Goal: Task Accomplishment & Management: Complete application form

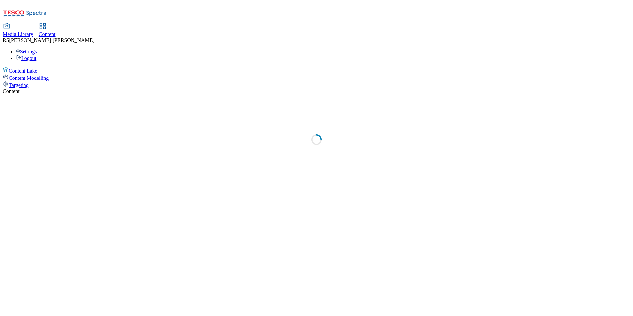
select select "ghs-uk"
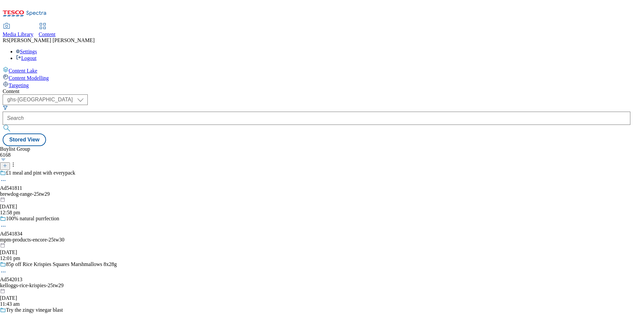
click at [7, 163] on icon at bounding box center [5, 165] width 5 height 5
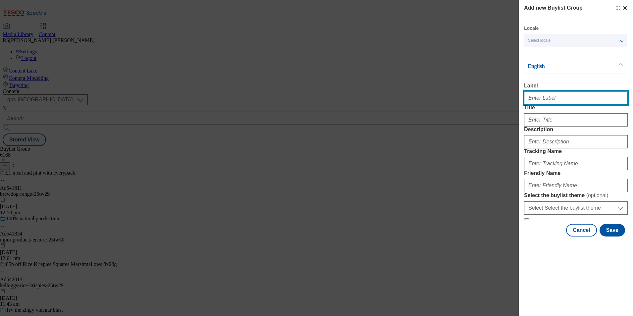
click at [560, 100] on input "Label" at bounding box center [576, 97] width 104 height 13
paste input "542050"
type input "Ad542050"
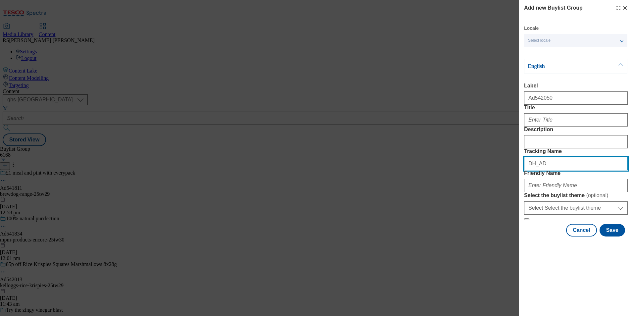
paste input "542050"
type input "DH_AD542050"
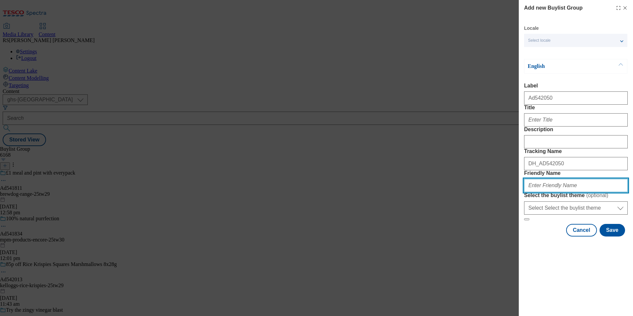
paste input "mars-m-and-m-25tw29"
type input "mars-m-and-m-25tw29"
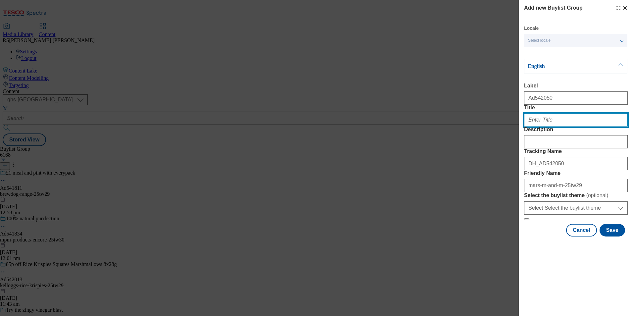
click at [553, 127] on input "Title" at bounding box center [576, 119] width 104 height 13
paste input "A chance to win spooky adventure at Disneyland Paris"
type input "A chance to win spooky adventure at Disneyland Paris"
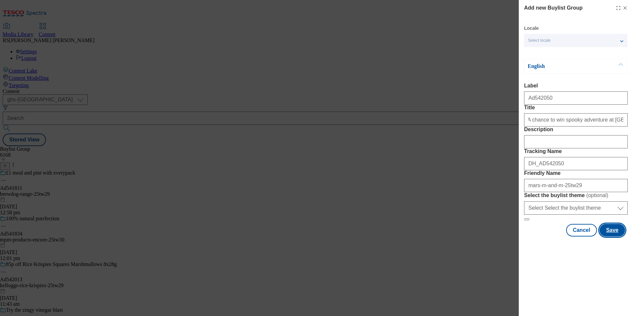
click at [618, 236] on button "Save" at bounding box center [613, 230] width 26 height 13
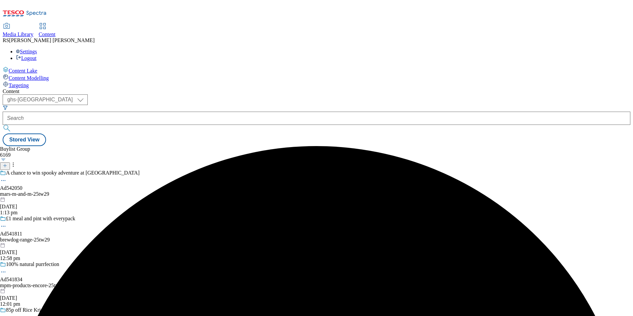
click at [140, 191] on div "mars-m-and-m-25tw29" at bounding box center [70, 194] width 140 height 6
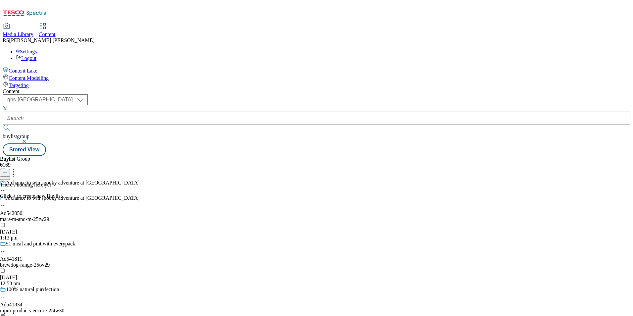
click at [5, 171] on line at bounding box center [5, 172] width 0 height 3
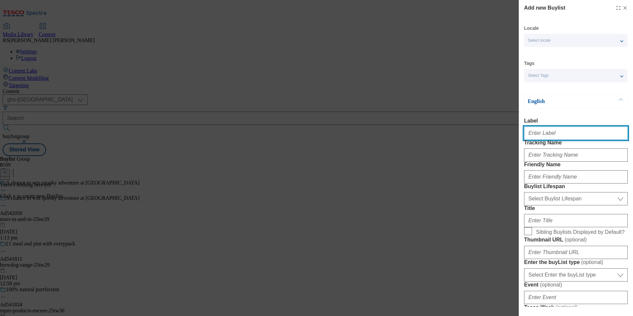
click at [568, 138] on input "Label" at bounding box center [576, 133] width 104 height 13
paste input "542050"
type input "Ad542050"
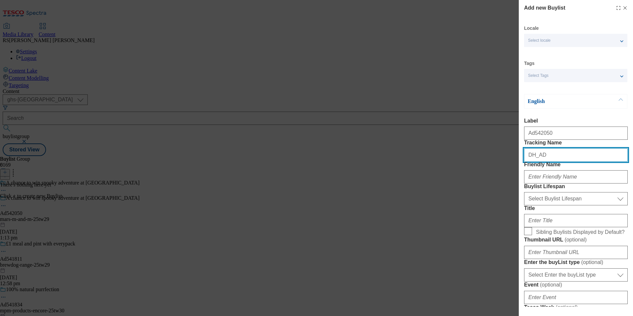
paste input "542050"
type input "DH_AD542050"
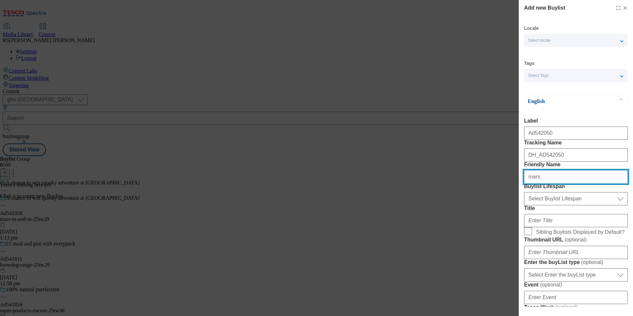
type input "mars"
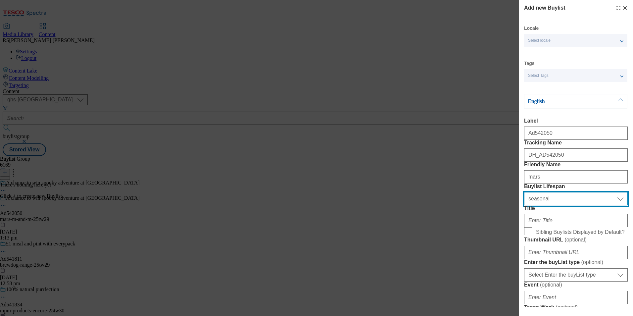
select select "tactical"
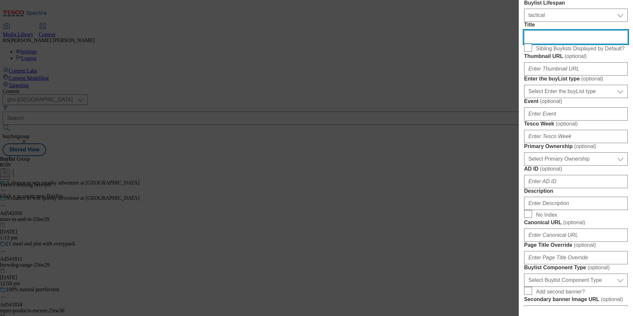
scroll to position [199, 0]
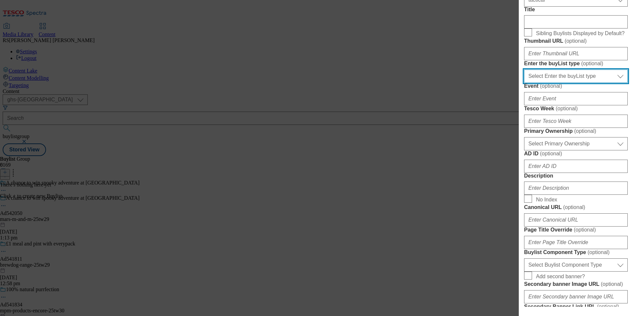
click at [591, 83] on select "Select Enter the buyList type event supplier funded long term >4 weeks supplier…" at bounding box center [576, 76] width 104 height 13
select select "supplier funded short term 1-3 weeks"
click at [524, 83] on select "Select Enter the buyList type event supplier funded long term >4 weeks supplier…" at bounding box center [576, 76] width 104 height 13
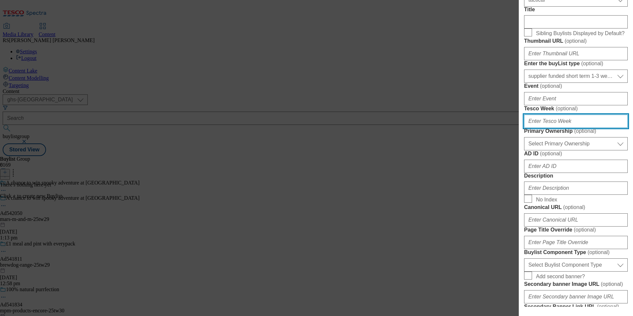
click at [569, 128] on input "Tesco Week ( optional )" at bounding box center [576, 121] width 104 height 13
type input "29"
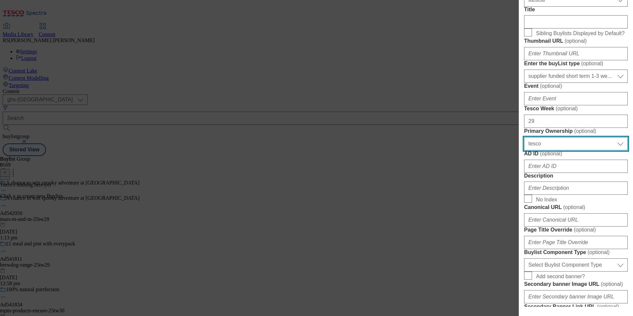
select select "dunnhumby"
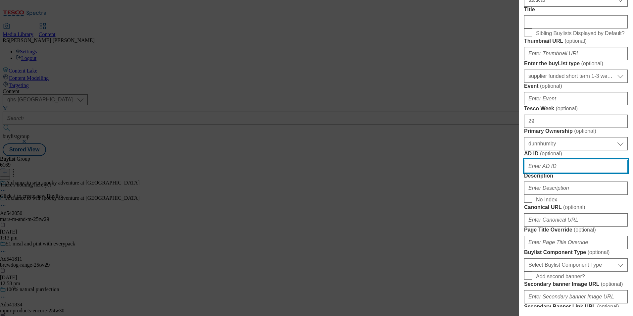
paste input "542050"
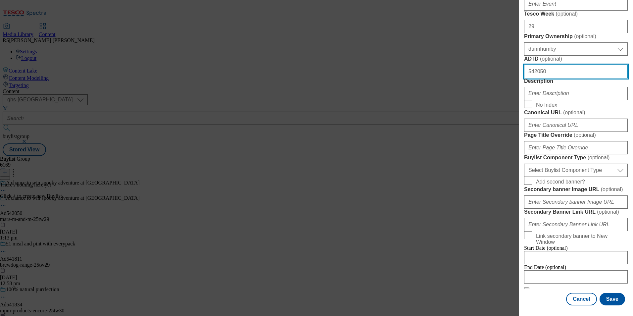
scroll to position [364, 0]
type input "542050"
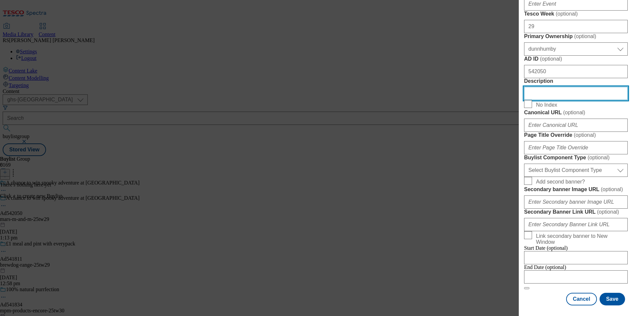
scroll to position [464, 0]
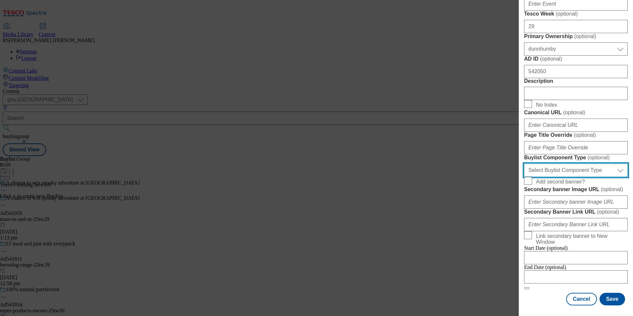
drag, startPoint x: 588, startPoint y: 168, endPoint x: 589, endPoint y: 177, distance: 9.1
click at [588, 168] on select "Select Buylist Component Type Banner Competition Header Meal" at bounding box center [576, 170] width 104 height 13
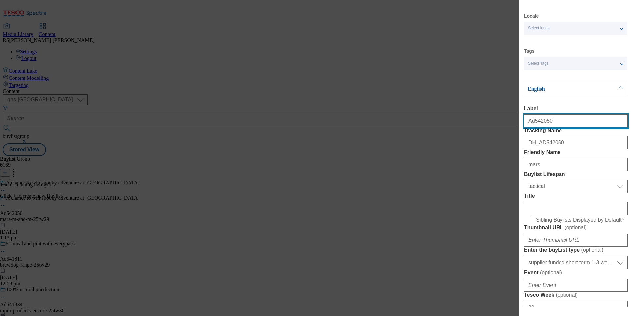
select select "Banner"
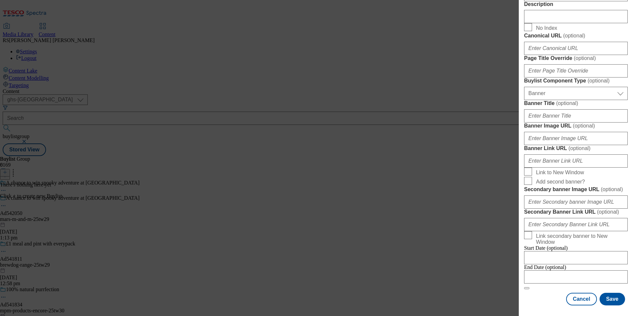
scroll to position [654, 0]
click at [584, 272] on input "Modal" at bounding box center [576, 276] width 104 height 13
select select "2025"
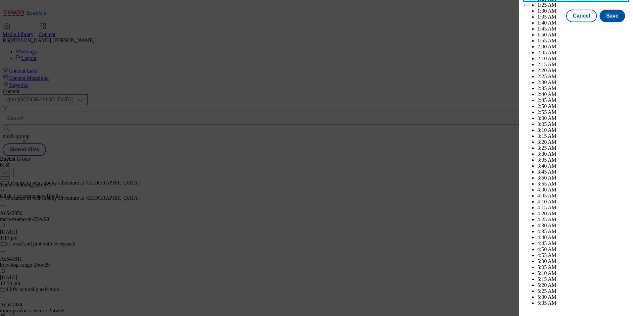
scroll to position [1931, 0]
select select "November"
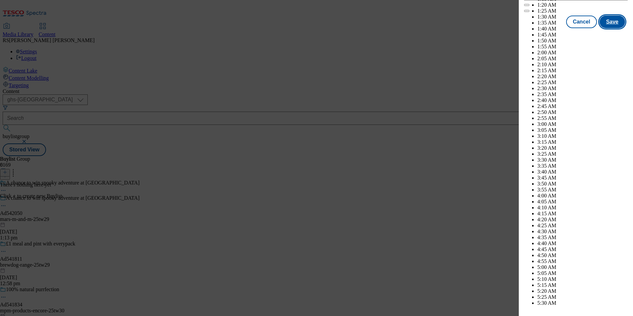
click at [609, 28] on button "Save" at bounding box center [613, 22] width 26 height 13
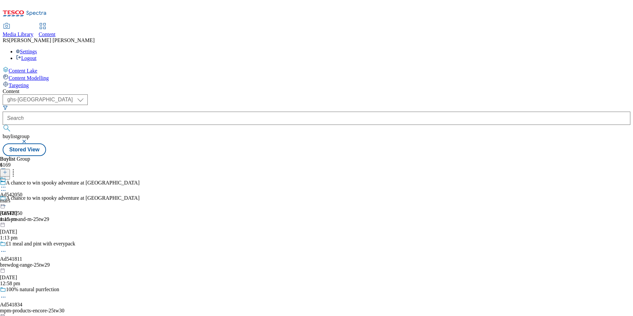
click at [23, 177] on div "Ad542050 mars 8 Sept 2025 1:15 pm" at bounding box center [11, 200] width 23 height 46
click at [7, 170] on icon at bounding box center [5, 172] width 5 height 5
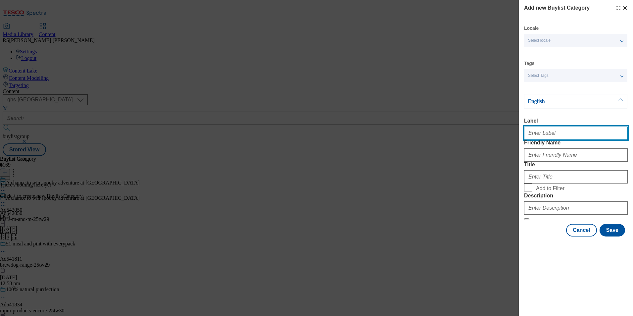
click at [565, 133] on input "Label" at bounding box center [576, 133] width 104 height 13
paste input "542050"
type input "Ad542050"
drag, startPoint x: 338, startPoint y: 239, endPoint x: 378, endPoint y: 246, distance: 40.7
click at [338, 239] on div "Add new Buylist Category Locale Select locale English Welsh Tags Select Tags fn…" at bounding box center [316, 158] width 633 height 316
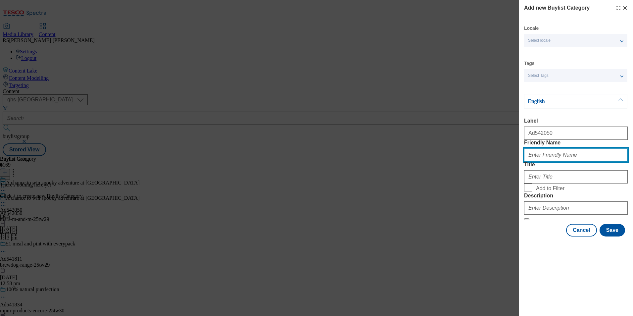
click at [566, 162] on input "Friendly Name" at bounding box center [576, 154] width 104 height 13
paste input "mars-m-and-m"
type input "mars-m-and-m"
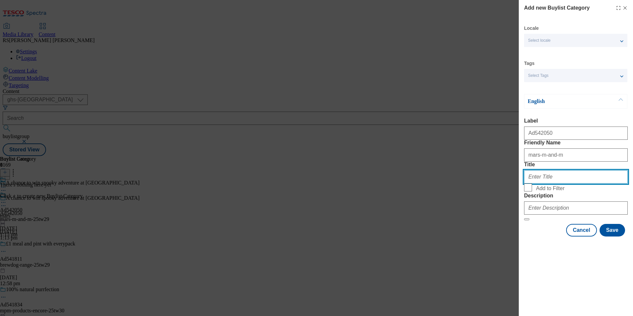
paste input "Mars Food"
type input "Mars Food"
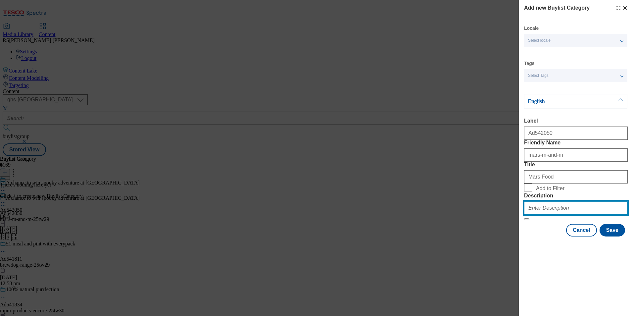
click at [573, 215] on input "Description" at bounding box center [576, 207] width 104 height 13
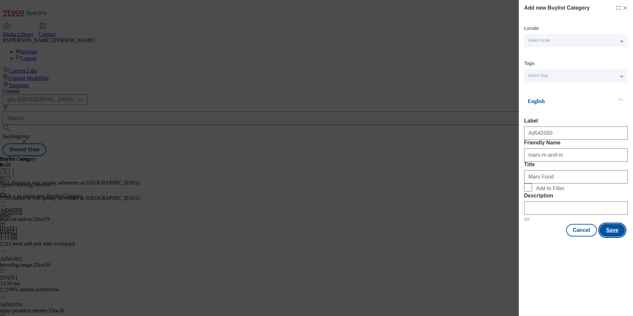
click at [615, 236] on button "Save" at bounding box center [613, 230] width 26 height 13
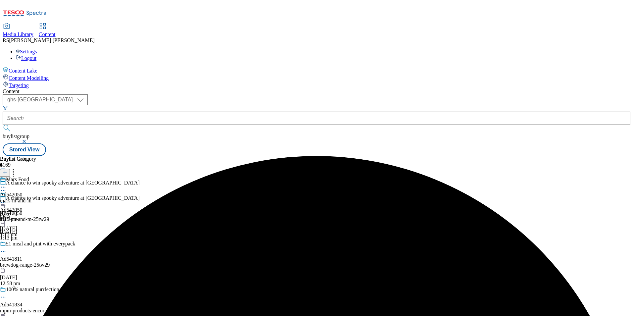
drag, startPoint x: 493, startPoint y: 104, endPoint x: 487, endPoint y: 105, distance: 6.0
click at [493, 156] on div "Buylist Group 6169 A chance to win spooky adventure at Disneyland Paris A chanc…" at bounding box center [317, 156] width 628 height 0
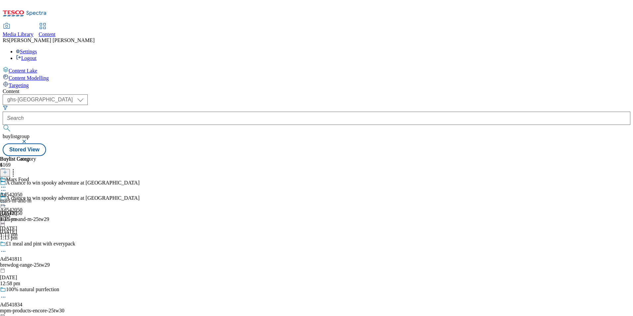
click at [36, 177] on div "Mars Food Ad542050 mars-m-and-m 8 Sept 2025 1:15 pm" at bounding box center [18, 200] width 36 height 46
click at [7, 170] on icon at bounding box center [5, 172] width 5 height 5
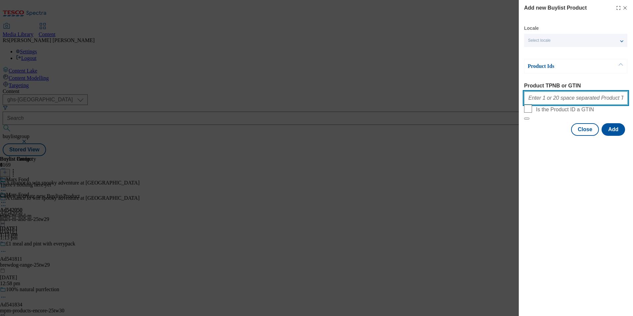
click at [575, 98] on input "Product TPNB or GTIN" at bounding box center [576, 97] width 104 height 13
paste input "96306040 96095610 93992808 93479069 93219983 96400390 93340763 92753541 9360080…"
type input "96306040 96095610 93992808 93479069 93219983 96400390 93340763 92753541 9360080…"
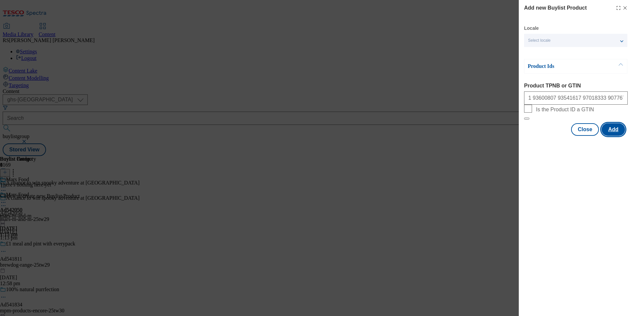
click at [618, 136] on button "Add" at bounding box center [614, 129] width 24 height 13
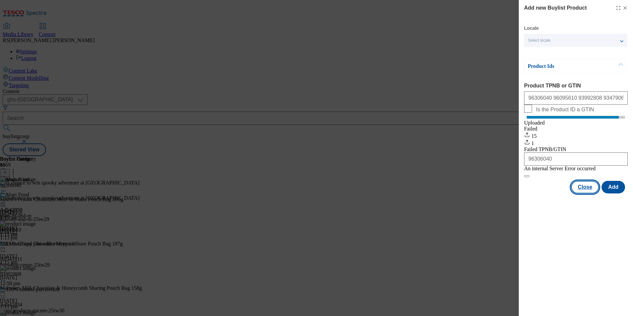
click at [587, 193] on button "Close" at bounding box center [585, 187] width 28 height 13
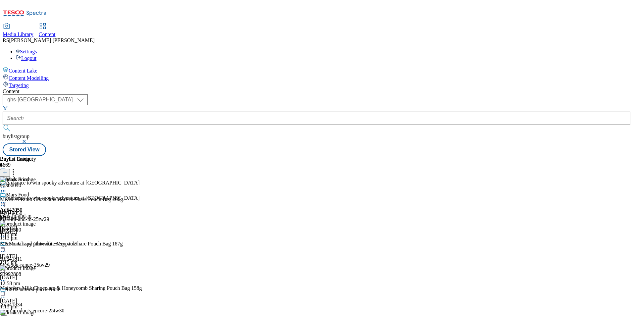
click at [7, 202] on icon at bounding box center [3, 205] width 7 height 7
click at [31, 216] on button "Edit" at bounding box center [22, 220] width 18 height 8
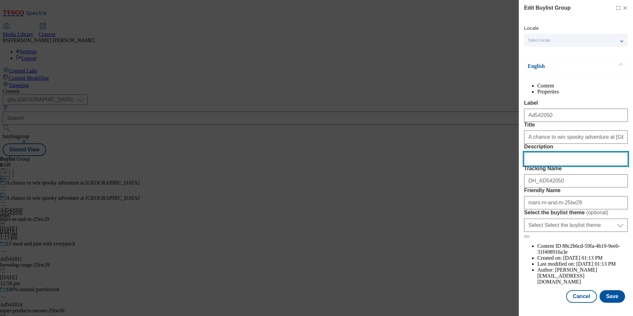
click at [566, 166] on input "Description" at bounding box center [576, 158] width 104 height 13
paste input "M&M's Peanut Chocolate More to Share Pouch Bag 200g"
type input "M&M's Peanut Chocolate More to Share Pouch Bag 200g"
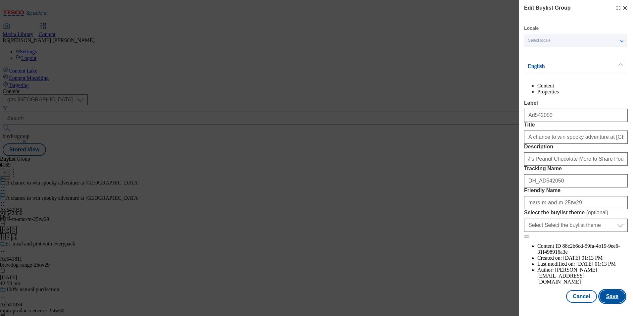
click at [612, 300] on button "Save" at bounding box center [613, 296] width 26 height 13
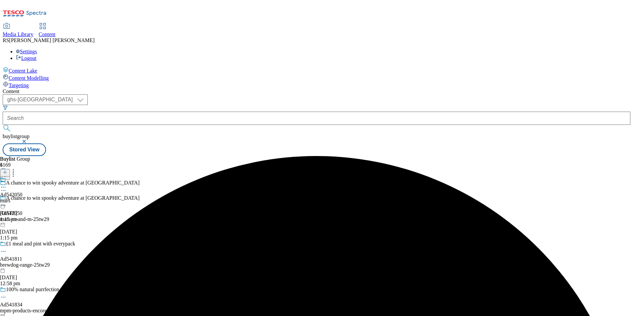
click at [7, 184] on icon at bounding box center [3, 187] width 7 height 7
click at [28, 199] on span "Edit" at bounding box center [25, 201] width 8 height 5
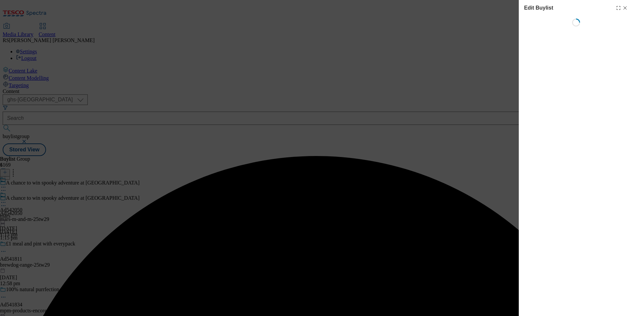
select select "tactical"
select select "supplier funded short term 1-3 weeks"
select select "dunnhumby"
select select "Banner"
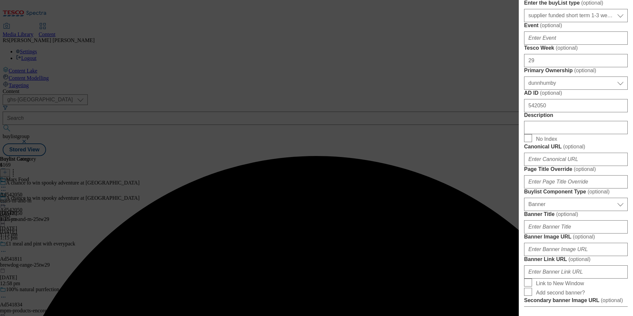
scroll to position [331, 0]
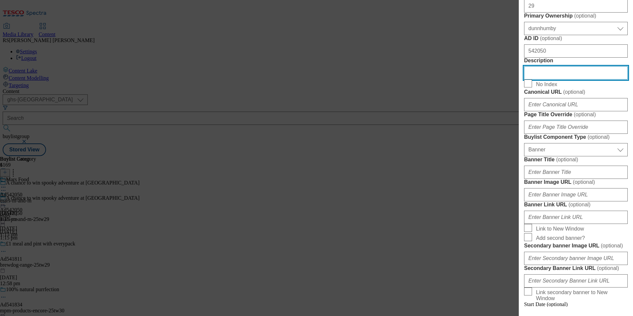
click at [556, 79] on input "Description" at bounding box center [576, 72] width 104 height 13
paste input "M&M's Peanut Chocolate More to Share Pouch Bag 200g"
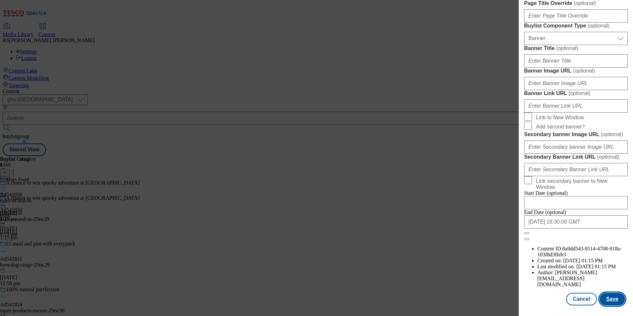
scroll to position [683, 0]
type input "M&M's Peanut Chocolate More to Share Pouch Bag 200g"
click at [611, 298] on button "Save" at bounding box center [613, 299] width 26 height 13
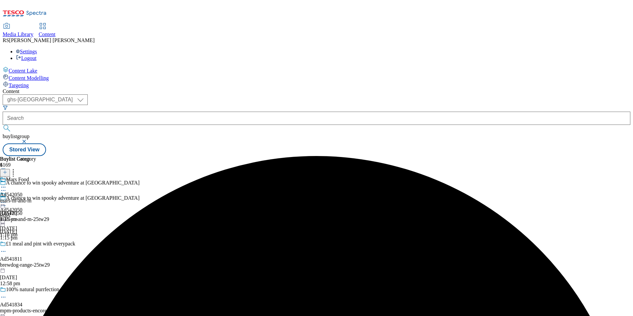
click at [36, 198] on div "mars-m-and-m" at bounding box center [18, 201] width 36 height 6
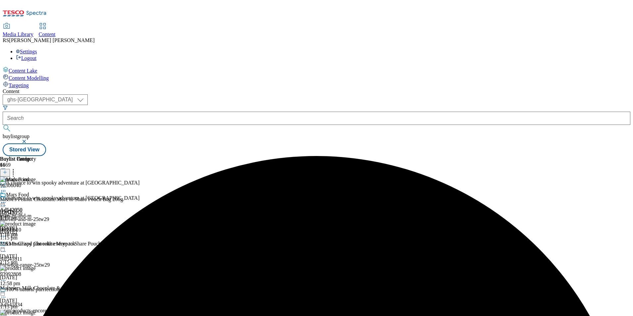
click at [7, 199] on icon at bounding box center [3, 202] width 7 height 7
click at [28, 214] on span "Edit" at bounding box center [25, 216] width 8 height 5
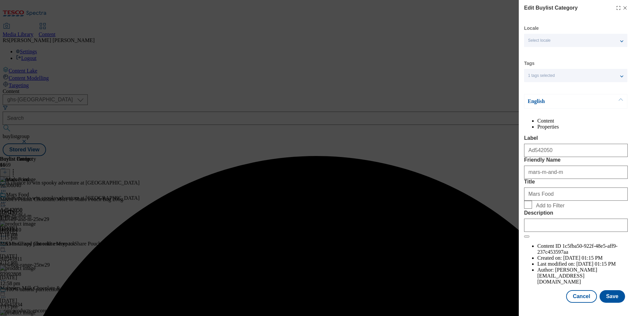
scroll to position [10, 0]
click at [578, 232] on input "Description" at bounding box center [576, 225] width 104 height 13
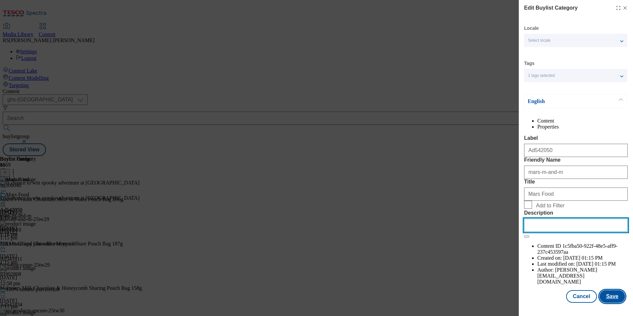
paste input "M&M's Peanut Chocolate More to Share Pouch Bag 200g"
type input "M&M's Peanut Chocolate More to Share Pouch Bag 200g"
click at [609, 298] on button "Save" at bounding box center [613, 296] width 26 height 13
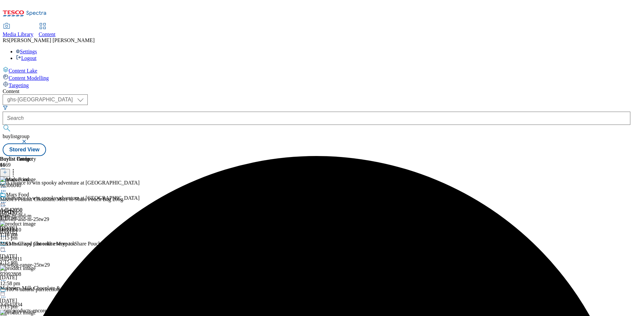
click at [7, 199] on icon at bounding box center [3, 202] width 7 height 7
click at [36, 244] on span "Preview" at bounding box center [29, 246] width 16 height 5
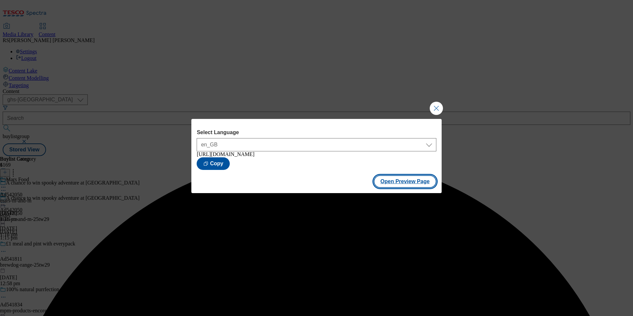
click at [406, 185] on button "Open Preview Page" at bounding box center [405, 181] width 63 height 13
click at [433, 104] on button "Close Modal" at bounding box center [436, 108] width 13 height 13
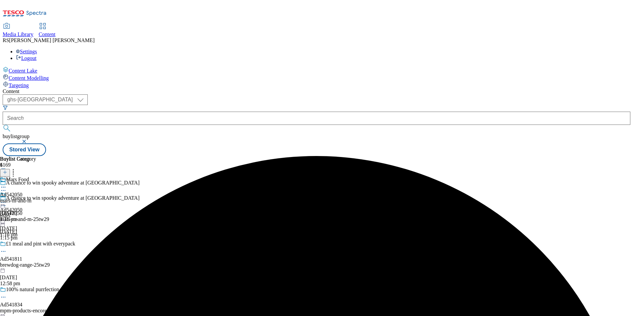
click at [7, 199] on icon at bounding box center [3, 202] width 7 height 7
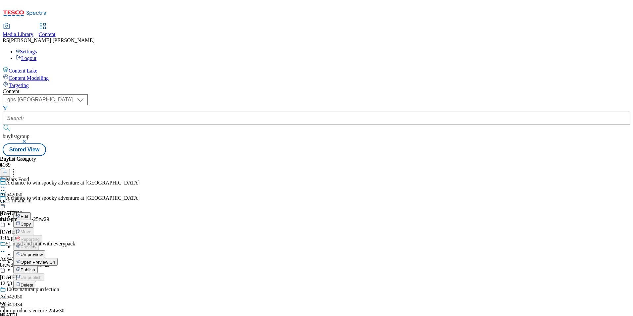
click at [38, 266] on button "Publish" at bounding box center [25, 270] width 25 height 8
